Goal: Navigation & Orientation: Find specific page/section

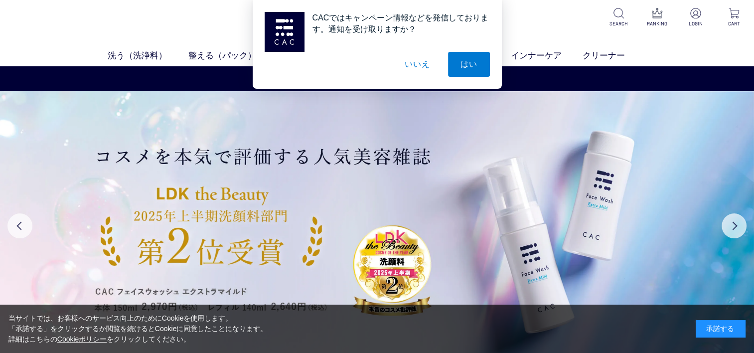
click at [422, 67] on button "いいえ" at bounding box center [417, 64] width 50 height 25
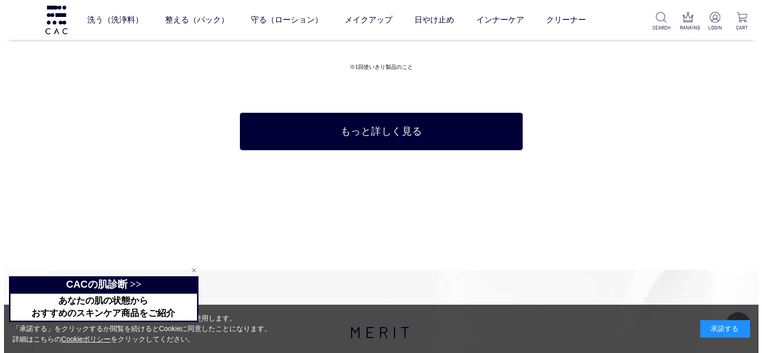
scroll to position [3988, 0]
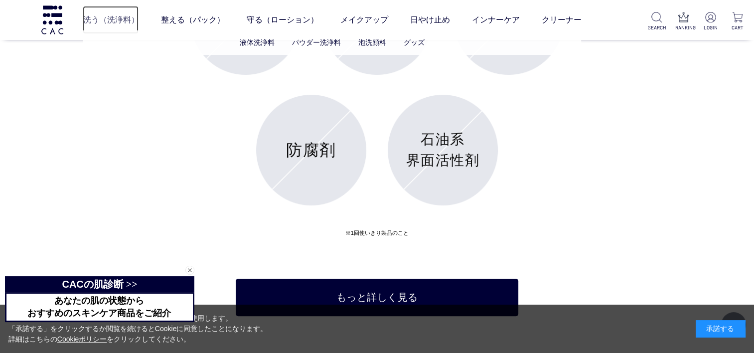
click at [128, 20] on link "洗う（洗浄料）" at bounding box center [111, 20] width 56 height 28
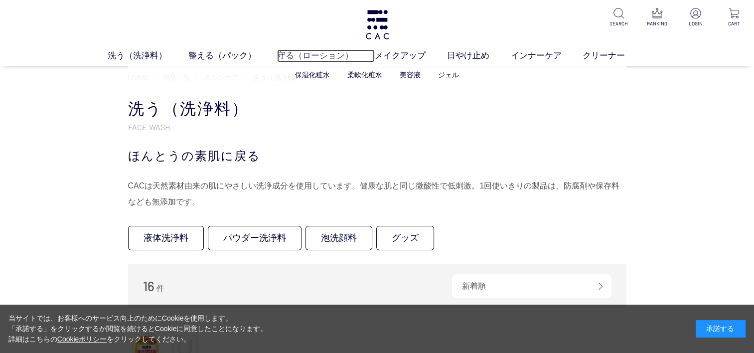
click at [293, 54] on link "守る（ローション）" at bounding box center [326, 55] width 98 height 13
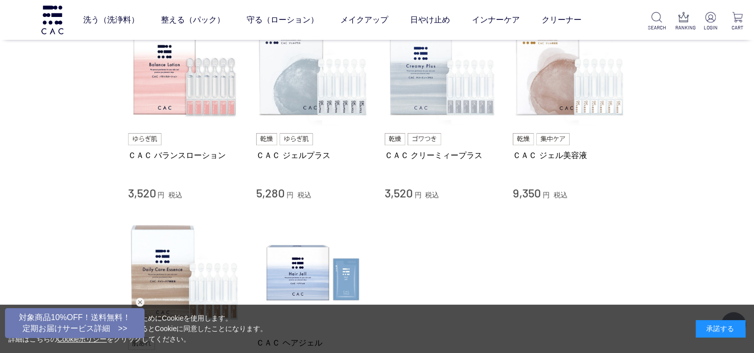
scroll to position [548, 0]
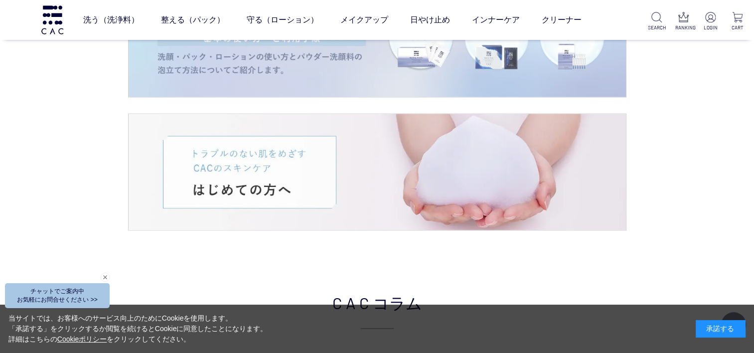
scroll to position [1795, 0]
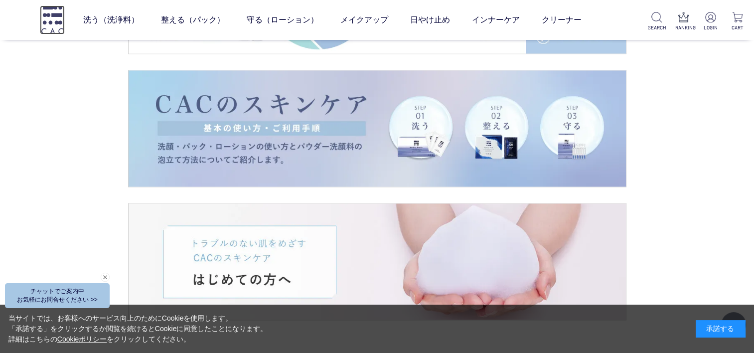
click at [48, 18] on img at bounding box center [52, 19] width 25 height 28
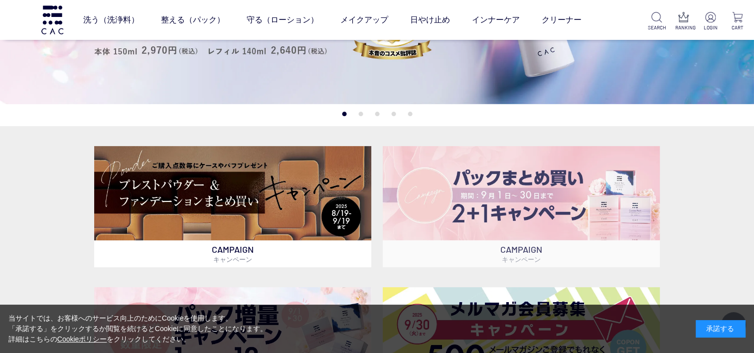
scroll to position [249, 0]
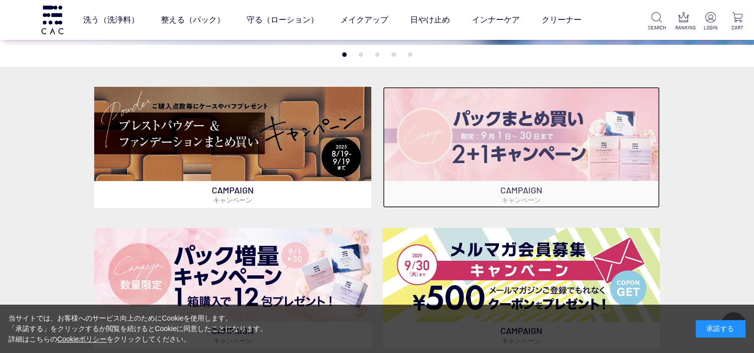
click at [518, 158] on img at bounding box center [521, 134] width 277 height 94
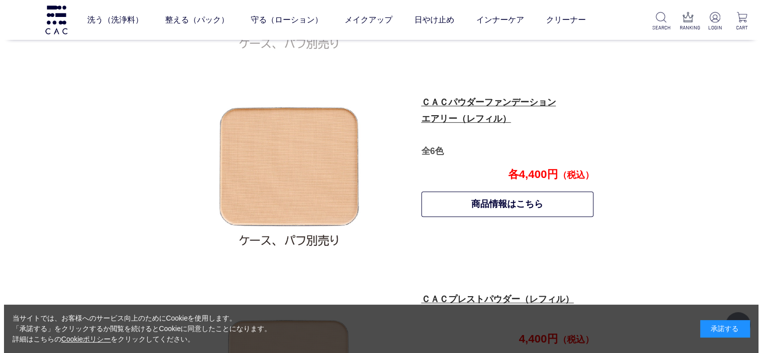
scroll to position [541, 0]
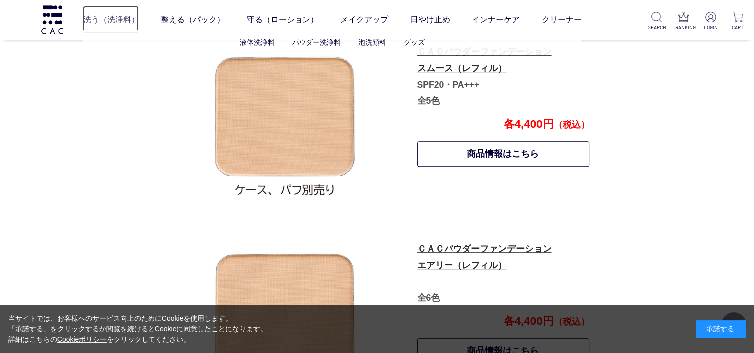
click at [109, 21] on link "洗う（洗浄料）" at bounding box center [111, 20] width 56 height 28
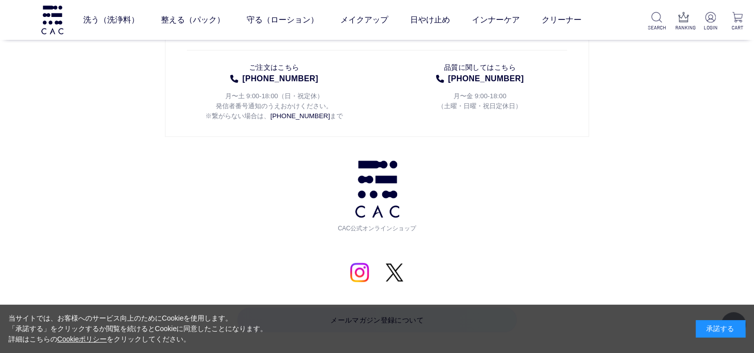
scroll to position [1695, 0]
